Goal: Task Accomplishment & Management: Use online tool/utility

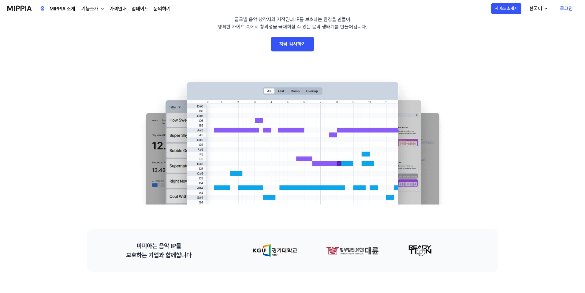
click at [290, 45] on link "지금 검사하기" at bounding box center [292, 44] width 43 height 15
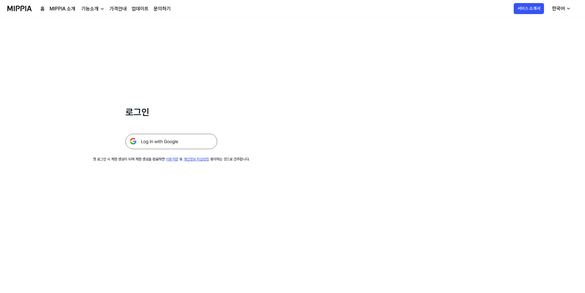
click at [165, 138] on img at bounding box center [171, 141] width 92 height 15
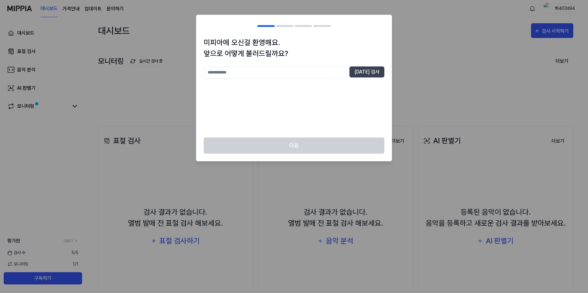
click at [326, 75] on input "text" at bounding box center [275, 72] width 143 height 12
type input "***"
click at [365, 72] on button "[DATE] 검사" at bounding box center [366, 71] width 35 height 11
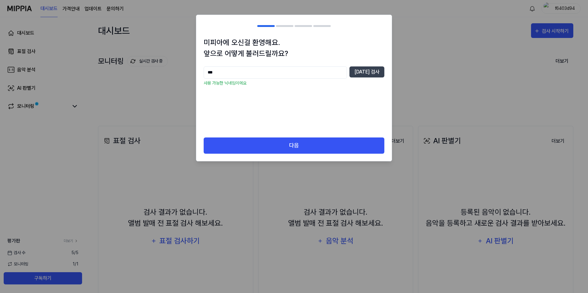
click at [320, 171] on div at bounding box center [294, 146] width 588 height 293
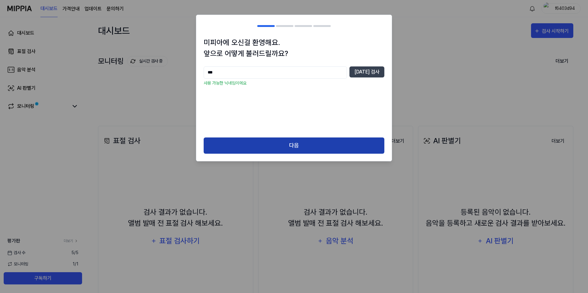
click at [323, 151] on button "다음" at bounding box center [294, 145] width 181 height 16
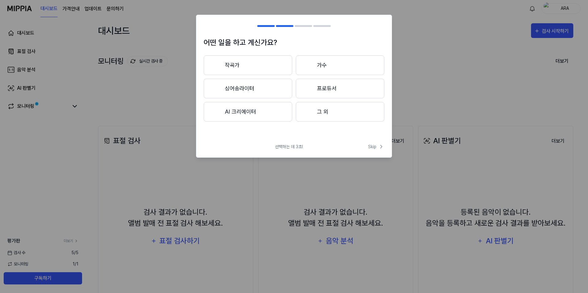
click at [271, 113] on button "AI 크리에이터" at bounding box center [248, 112] width 88 height 20
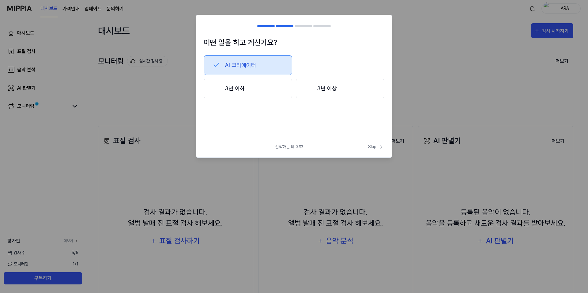
click at [268, 92] on button "3년 이하" at bounding box center [248, 89] width 88 height 20
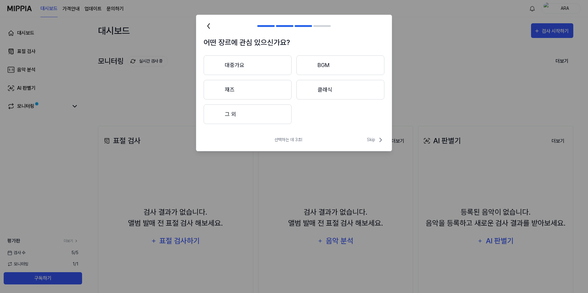
click at [323, 69] on button "BGM" at bounding box center [340, 65] width 88 height 20
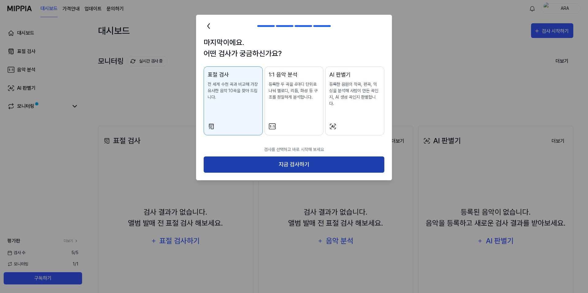
click at [288, 156] on button "지금 검사하기" at bounding box center [294, 164] width 181 height 16
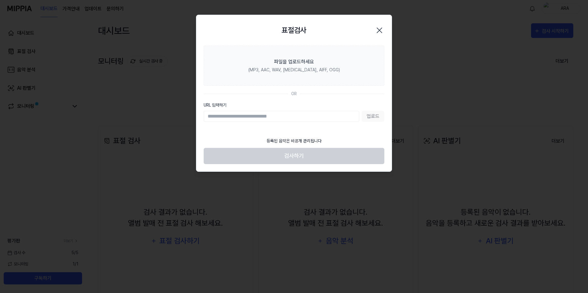
click at [371, 119] on div "업로드" at bounding box center [294, 116] width 181 height 11
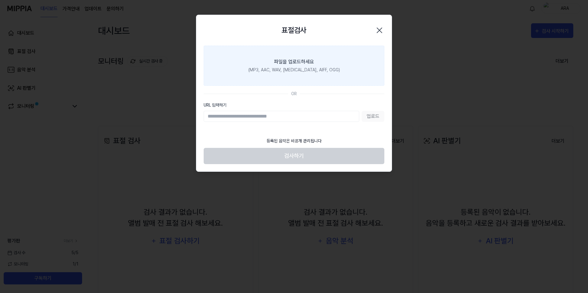
click at [290, 60] on div "파일을 업로드하세요" at bounding box center [294, 61] width 40 height 7
click at [0, 0] on input "파일을 업로드하세요 (MP3, AAC, WAV, FLAC, AIFF, OGG)" at bounding box center [0, 0] width 0 height 0
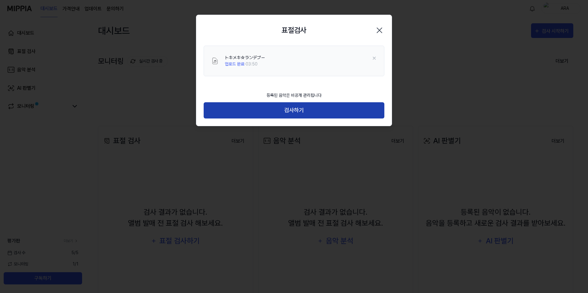
click at [324, 110] on button "검사하기" at bounding box center [294, 110] width 181 height 16
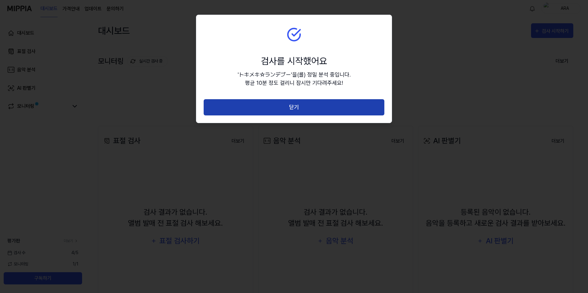
click at [340, 111] on button "닫기" at bounding box center [294, 107] width 181 height 16
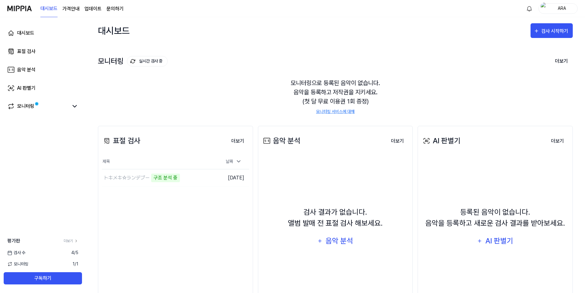
click at [73, 10] on page\) "가격안내" at bounding box center [70, 8] width 17 height 7
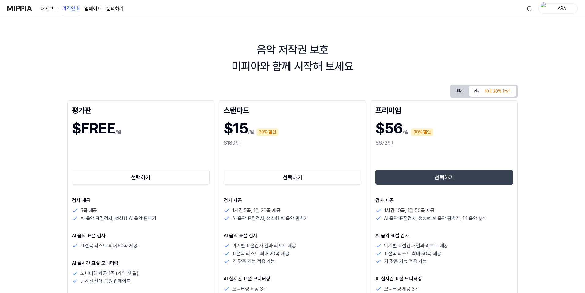
click at [46, 11] on link "대시보드" at bounding box center [48, 8] width 17 height 7
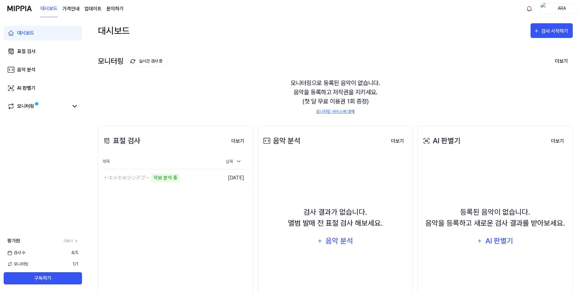
click at [151, 66] on div "모니터링 실시간 검사 중 더보기 모니터링 모니터링으로 등록된 음악이 없습니다. 음악을 등록하고 저작권을 지키세요. (첫 달 무료 이용권 1회 …" at bounding box center [335, 78] width 475 height 69
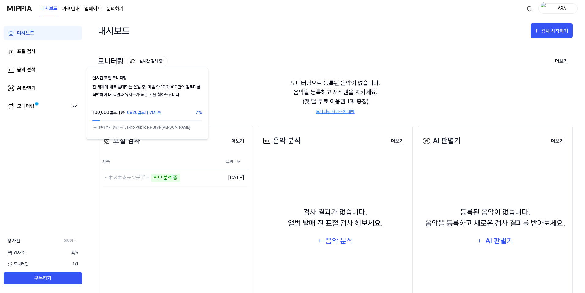
click at [155, 62] on button "실시간 검사 중" at bounding box center [147, 61] width 41 height 10
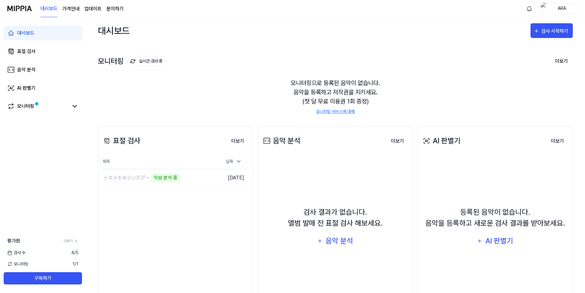
click at [157, 62] on button "실시간 검사 중" at bounding box center [147, 61] width 41 height 10
click at [73, 238] on link "더보기" at bounding box center [71, 241] width 15 height 6
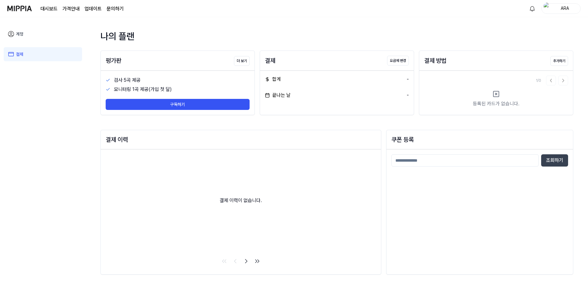
click at [20, 30] on link "계정" at bounding box center [43, 34] width 78 height 14
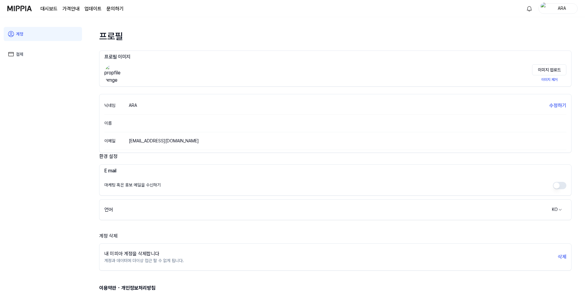
click at [39, 30] on link "계정" at bounding box center [43, 34] width 78 height 14
click at [22, 4] on img at bounding box center [19, 8] width 24 height 17
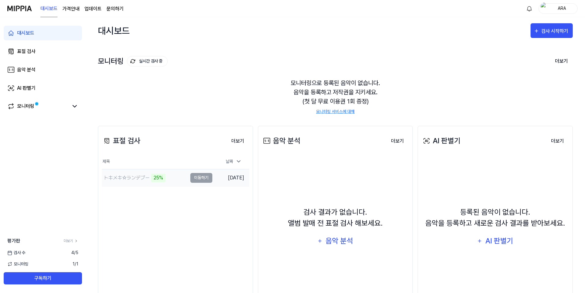
click at [198, 180] on td "トキメキ☆ランデブー 25% 이동하기" at bounding box center [157, 177] width 110 height 17
click at [25, 69] on div "음악 분석" at bounding box center [26, 69] width 18 height 7
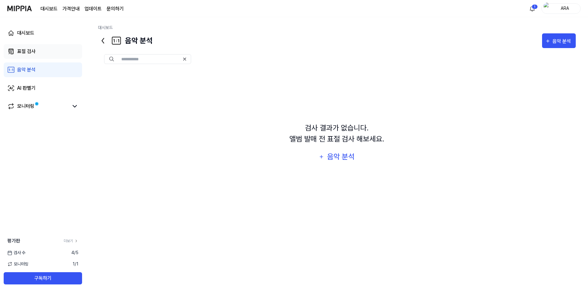
click at [32, 49] on div "표절 검사" at bounding box center [26, 51] width 18 height 7
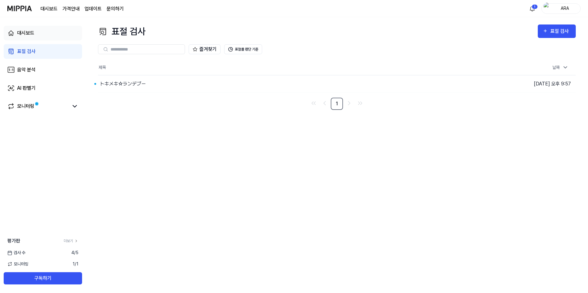
click at [33, 29] on link "대시보드" at bounding box center [43, 33] width 78 height 15
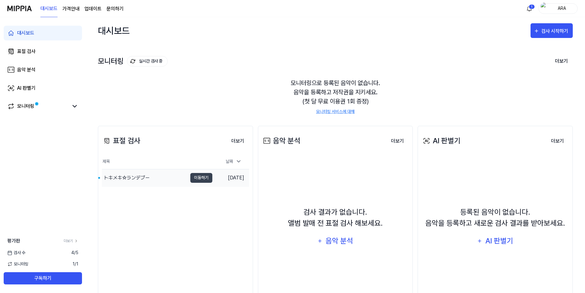
click at [163, 172] on div "トキメキ☆ランデブー" at bounding box center [144, 177] width 85 height 17
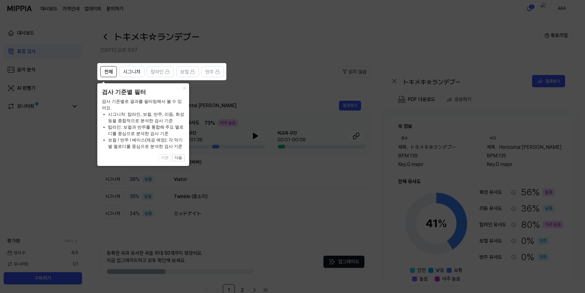
click at [284, 71] on icon at bounding box center [294, 146] width 588 height 293
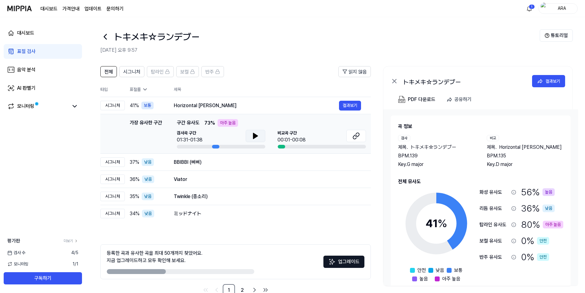
click at [252, 138] on icon at bounding box center [255, 135] width 7 height 7
click at [252, 141] on button at bounding box center [256, 136] width 20 height 12
click at [347, 141] on button at bounding box center [356, 136] width 20 height 12
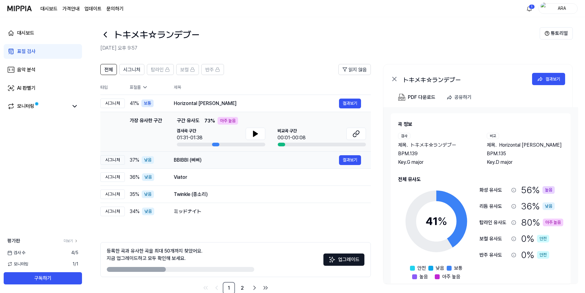
scroll to position [16, 0]
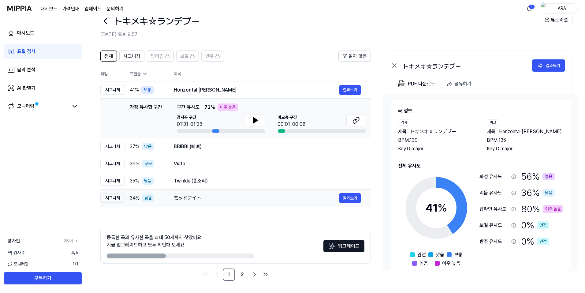
drag, startPoint x: 176, startPoint y: 197, endPoint x: 209, endPoint y: 195, distance: 32.9
click at [209, 195] on div "ミッドナイト" at bounding box center [256, 197] width 165 height 7
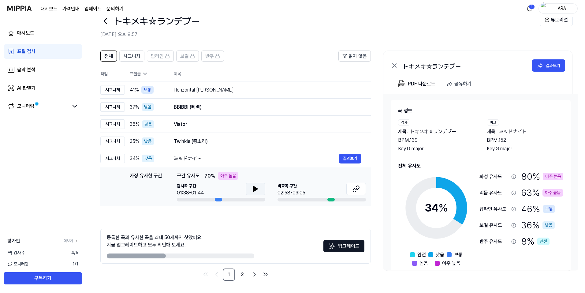
click at [248, 191] on button at bounding box center [256, 189] width 20 height 12
click at [253, 189] on icon at bounding box center [255, 188] width 7 height 7
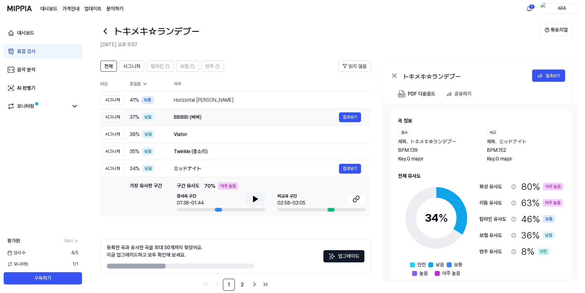
scroll to position [0, 0]
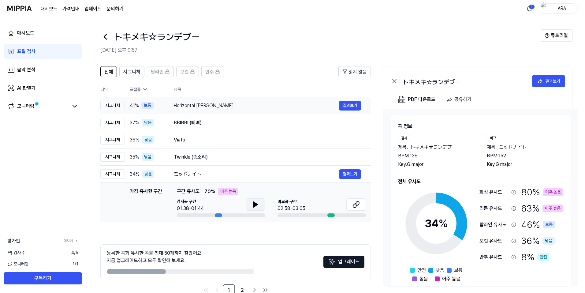
click at [199, 110] on div "Horizontal Francis 결과보기" at bounding box center [267, 106] width 187 height 10
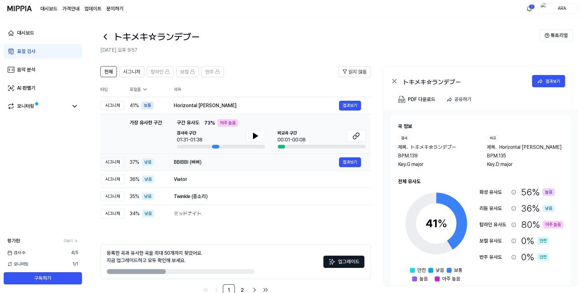
scroll to position [16, 0]
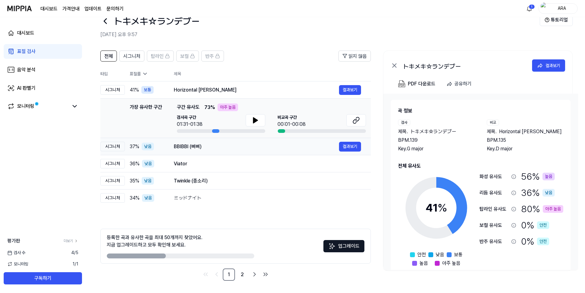
click at [207, 143] on div "BBIBBI (삐삐)" at bounding box center [256, 146] width 165 height 7
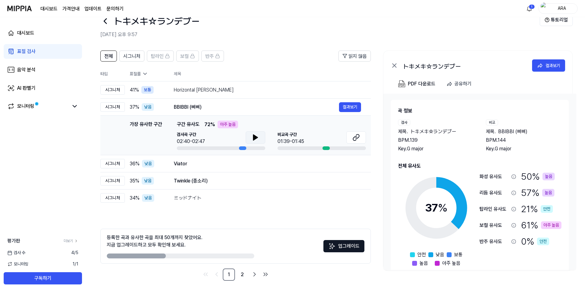
click at [258, 137] on icon at bounding box center [255, 137] width 7 height 7
click at [355, 135] on icon at bounding box center [356, 137] width 7 height 7
click at [248, 135] on button at bounding box center [256, 137] width 20 height 12
click at [178, 165] on div "Viator" at bounding box center [256, 163] width 165 height 7
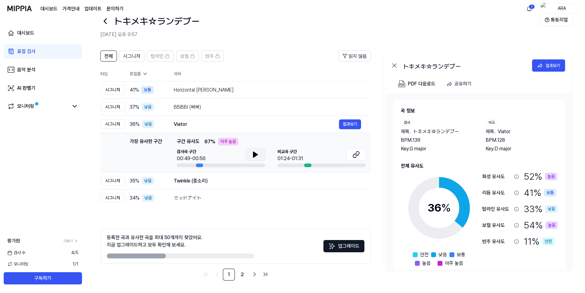
click at [256, 160] on button at bounding box center [256, 154] width 20 height 12
click at [187, 182] on div "Twinkle (종소리)" at bounding box center [256, 180] width 165 height 7
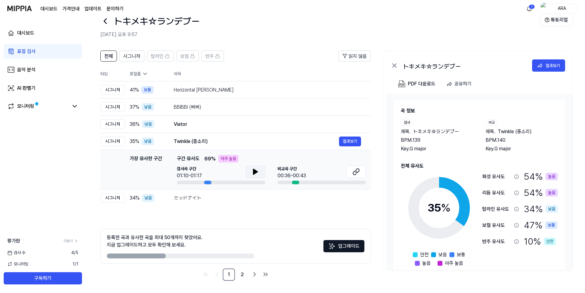
click at [260, 169] on button at bounding box center [256, 172] width 20 height 12
click at [240, 277] on link "2" at bounding box center [242, 274] width 12 height 12
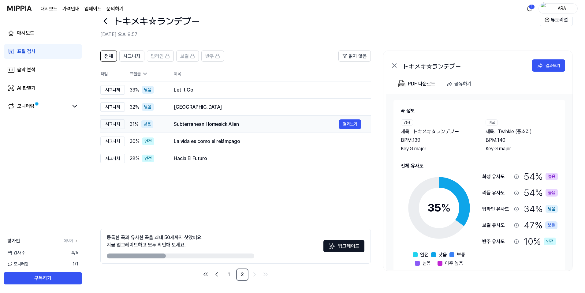
click at [187, 124] on div "Subterranean Homesick Alien" at bounding box center [256, 124] width 165 height 7
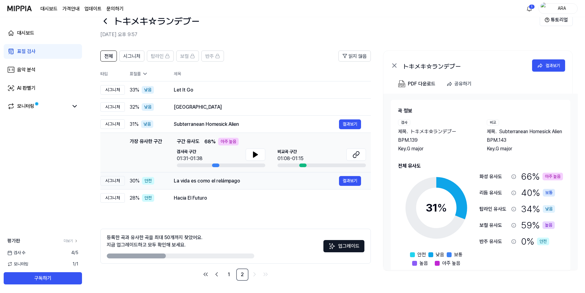
click at [204, 186] on td "La vida es como el relámpago 결과보기" at bounding box center [267, 180] width 207 height 17
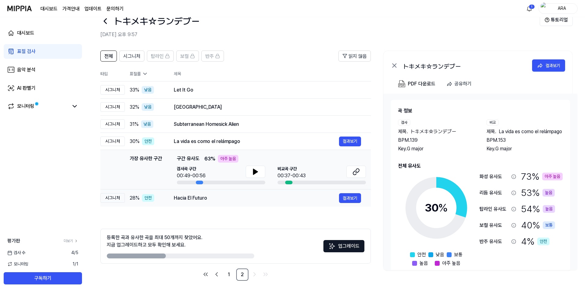
click at [205, 198] on div "Hacia El Futuro" at bounding box center [256, 197] width 165 height 7
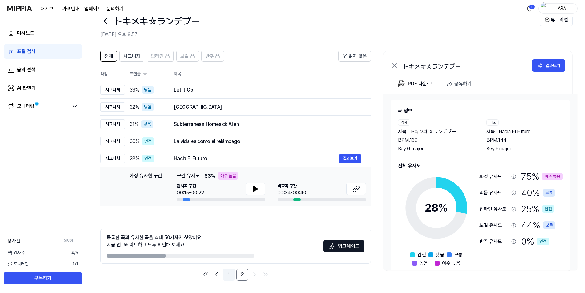
click at [230, 279] on link "1" at bounding box center [229, 274] width 12 height 12
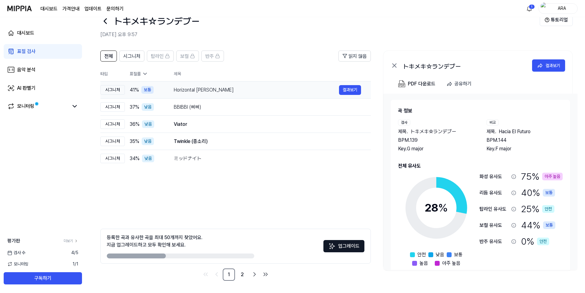
click at [196, 91] on div "Horizontal Francis" at bounding box center [256, 89] width 165 height 7
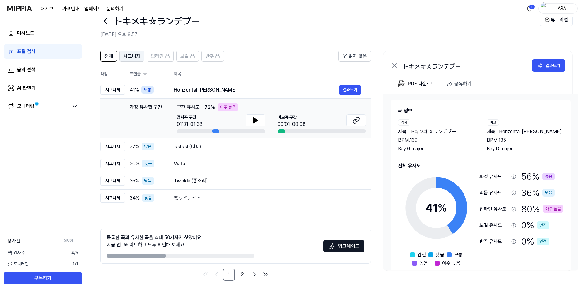
click at [134, 61] on button "시그니처" at bounding box center [131, 56] width 25 height 11
click at [102, 56] on button "전체" at bounding box center [108, 56] width 17 height 11
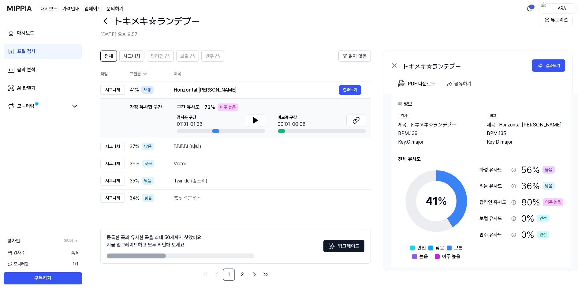
scroll to position [10, 0]
